Goal: Task Accomplishment & Management: Use online tool/utility

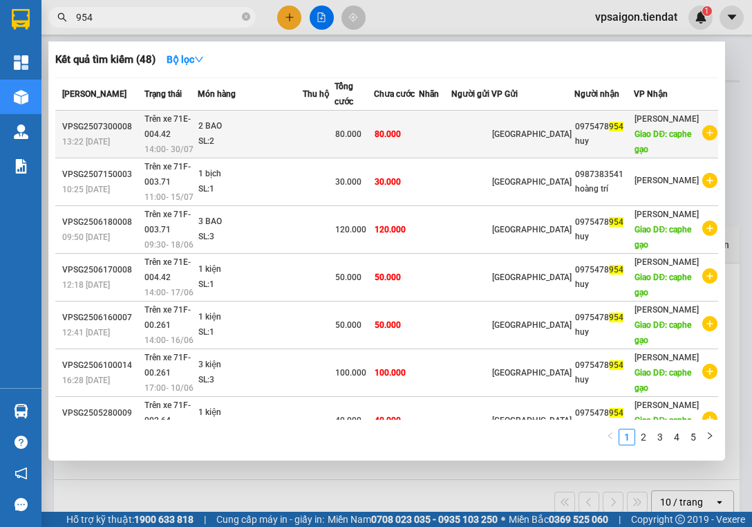
type input "954"
click at [491, 124] on td at bounding box center [471, 135] width 40 height 48
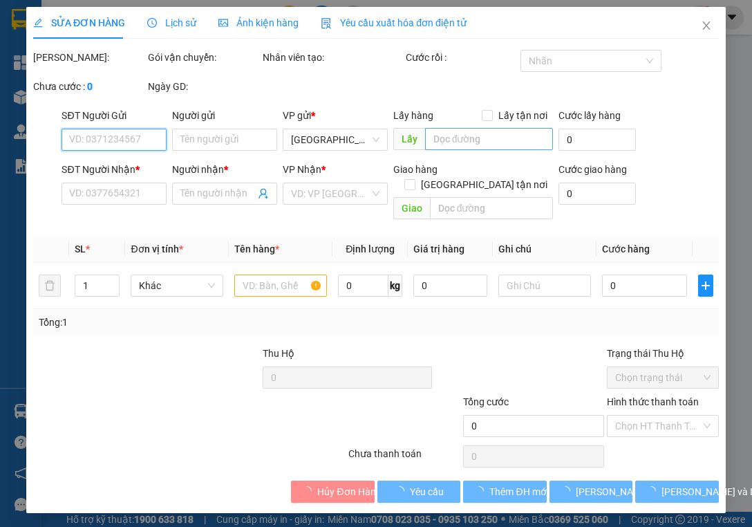
type input "0975478954"
type input "huy"
type input "caphe gạo"
type input "80.000"
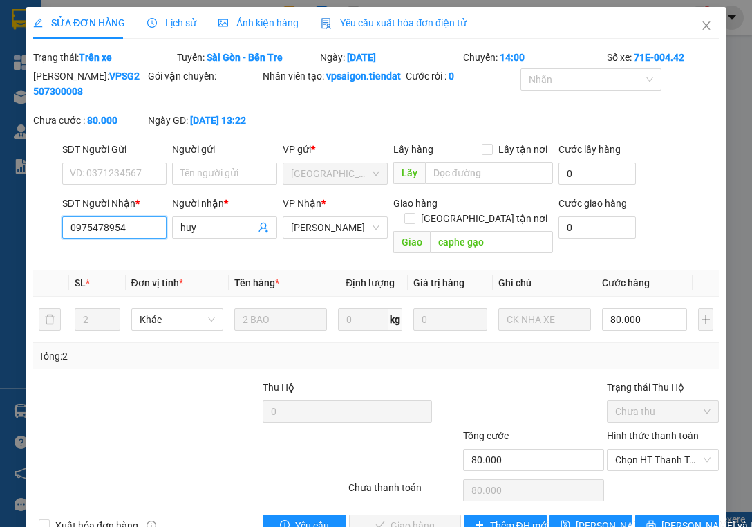
drag, startPoint x: 128, startPoint y: 244, endPoint x: 48, endPoint y: 256, distance: 80.3
click at [49, 255] on div "SĐT Người Nhận * 0975478954 0975478954 Người nhận * huy VP Nhận * Tiên Thuỷ Gia…" at bounding box center [376, 228] width 688 height 64
click at [243, 509] on div "Total Paid Fee 0 Total UnPaid Fee 80.000 Cash Collection Total Fee Trạng thái: …" at bounding box center [376, 293] width 686 height 487
click at [701, 23] on icon "close" at bounding box center [706, 25] width 11 height 11
